Goal: Understand process/instructions: Learn about a topic

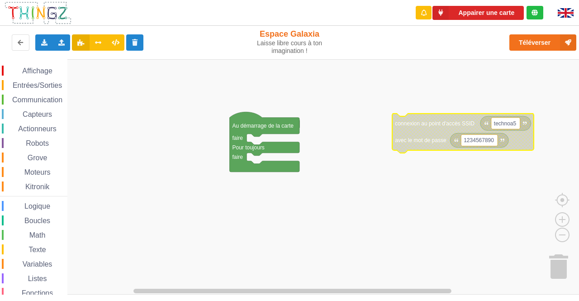
click at [23, 94] on div "Affichage Entrées/Sorties Communication Capteurs Actionneurs Robots Grove Moteu…" at bounding box center [33, 194] width 67 height 256
click at [23, 96] on span "Communication" at bounding box center [37, 100] width 53 height 8
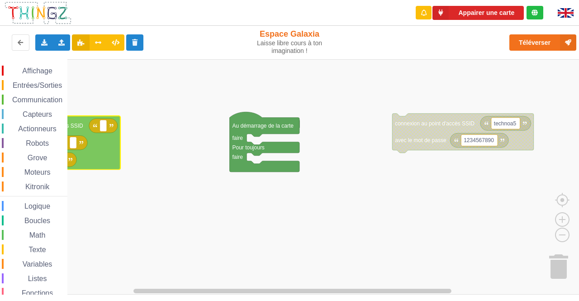
click at [20, 136] on div "Affichage Entrées/Sorties Communication Capteurs Actionneurs Robots Grove Moteu…" at bounding box center [292, 176] width 585 height 235
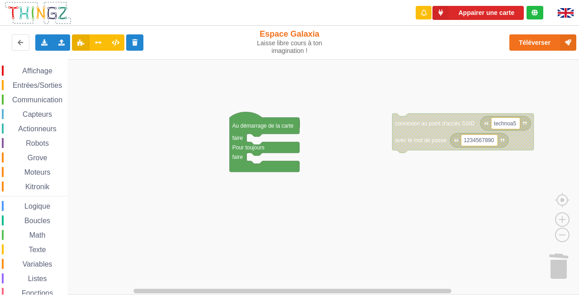
click at [31, 99] on span "Communication" at bounding box center [37, 100] width 53 height 8
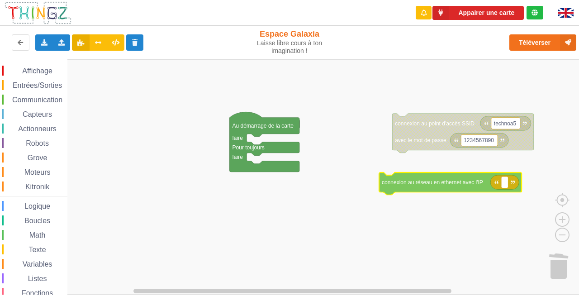
click at [397, 211] on div "Affichage Entrées/Sorties Communication Capteurs Actionneurs Robots Grove Moteu…" at bounding box center [292, 176] width 585 height 235
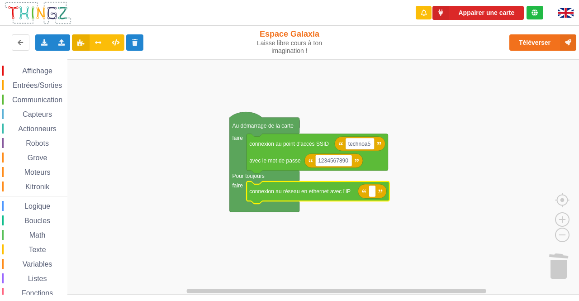
click at [29, 98] on span "Communication" at bounding box center [37, 100] width 53 height 8
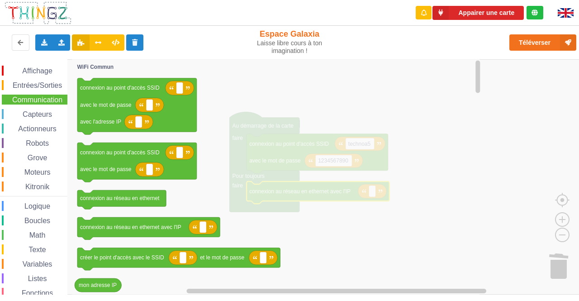
click at [439, 207] on icon "Espace de travail de Blocky" at bounding box center [277, 176] width 410 height 235
click at [207, 110] on icon "Espace de travail de Blocky" at bounding box center [277, 176] width 410 height 235
click at [366, 101] on icon "Espace de travail de Blocky" at bounding box center [277, 176] width 410 height 235
click at [425, 151] on icon "Espace de travail de Blocky" at bounding box center [277, 176] width 410 height 235
click at [425, 153] on icon "Espace de travail de Blocky" at bounding box center [277, 176] width 410 height 235
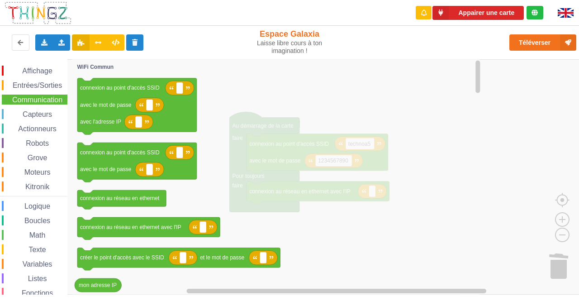
click at [142, 172] on icon "Espace de travail de Blocky" at bounding box center [149, 169] width 28 height 14
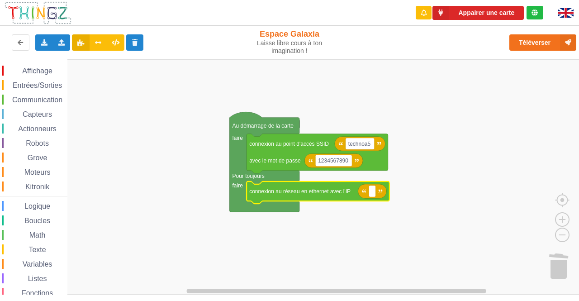
click at [45, 103] on span "Communication" at bounding box center [37, 100] width 53 height 8
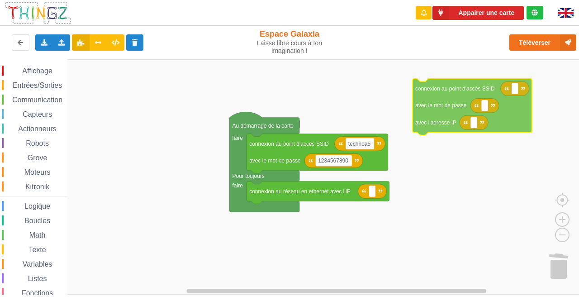
click at [440, 114] on div "Affichage Entrées/Sorties Communication Capteurs Actionneurs Robots Grove Moteu…" at bounding box center [292, 176] width 585 height 235
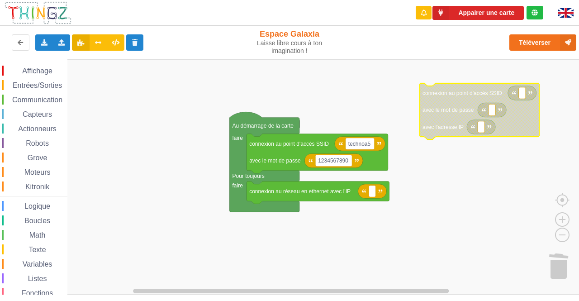
click at [480, 128] on text "Espace de travail de Blocky" at bounding box center [480, 126] width 1 height 6
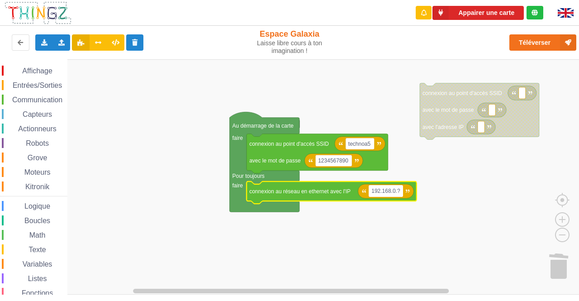
type input "192.168.0.?"
